Goal: Transaction & Acquisition: Purchase product/service

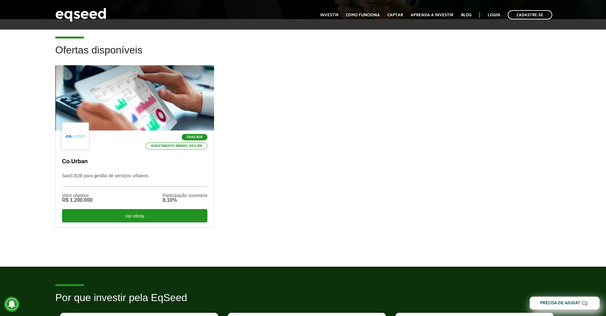
scroll to position [229, 0]
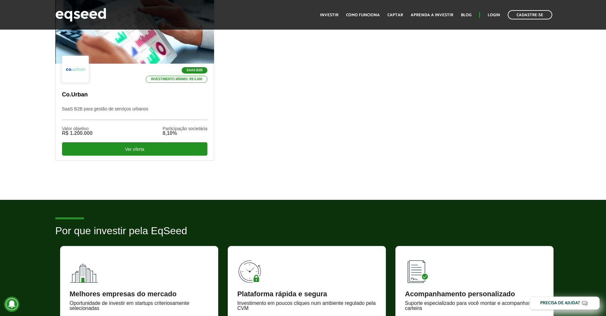
scroll to position [229, 0]
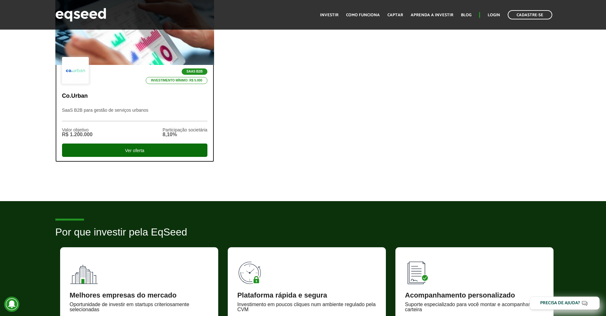
click at [158, 150] on div "Ver oferta" at bounding box center [134, 149] width 145 height 13
